Goal: Find specific page/section: Find specific page/section

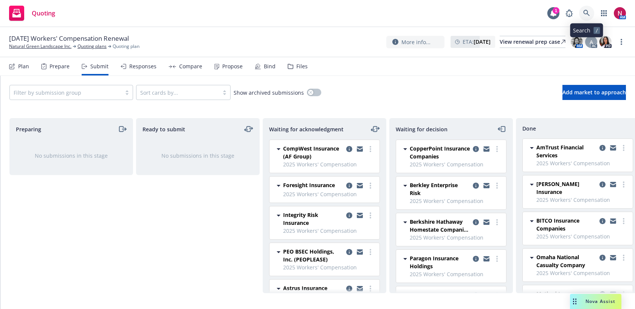
click at [584, 10] on icon at bounding box center [586, 13] width 6 height 6
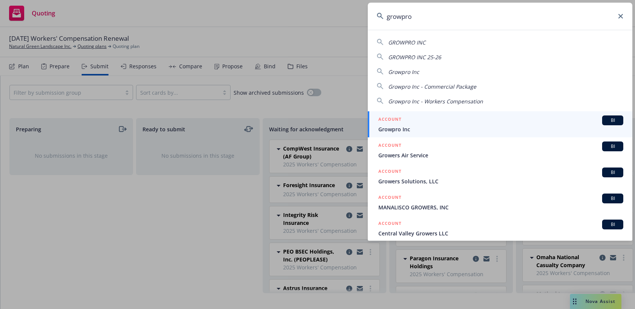
type input "growpro"
